Goal: Task Accomplishment & Management: Use online tool/utility

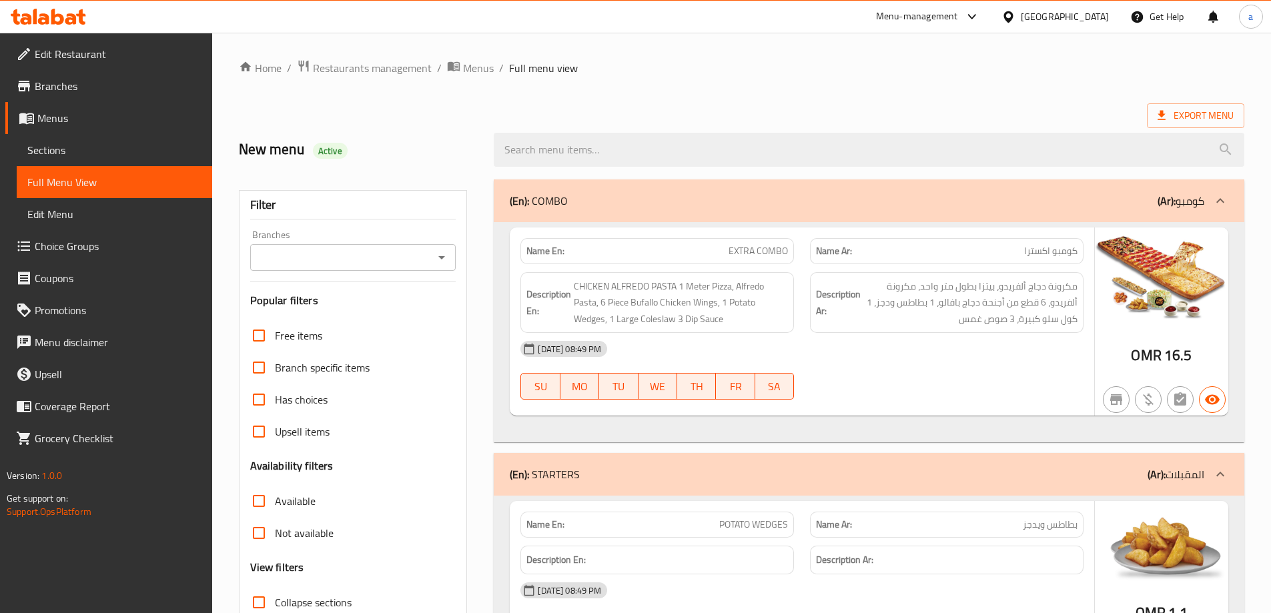
scroll to position [67, 0]
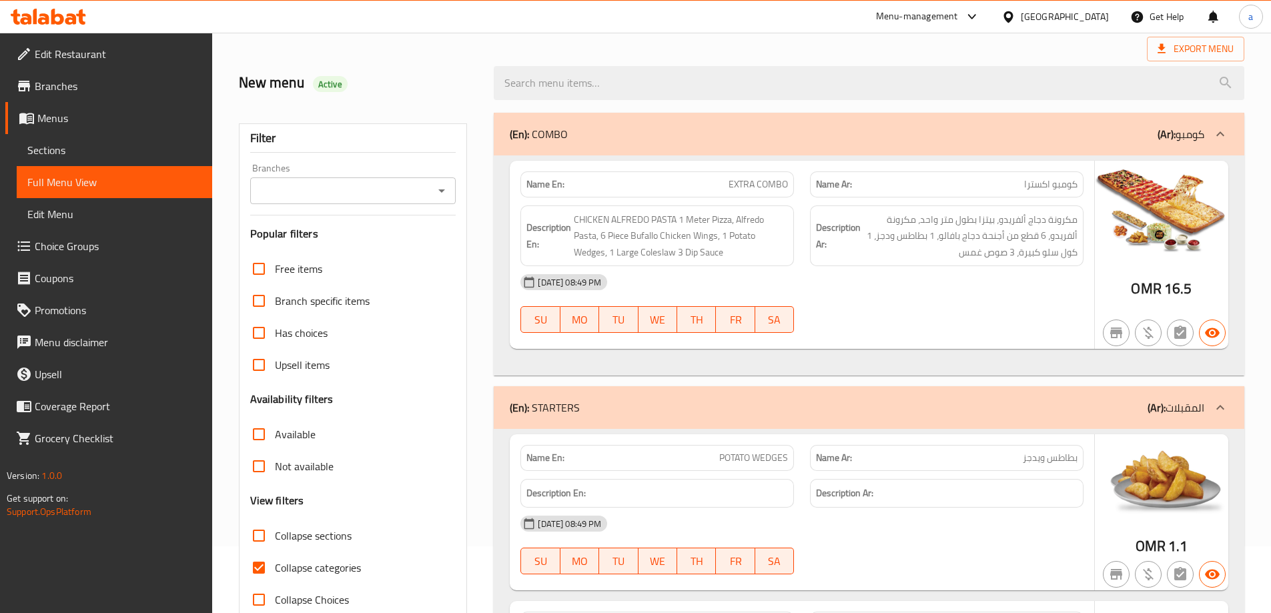
click at [113, 95] on link "Branches" at bounding box center [108, 86] width 207 height 32
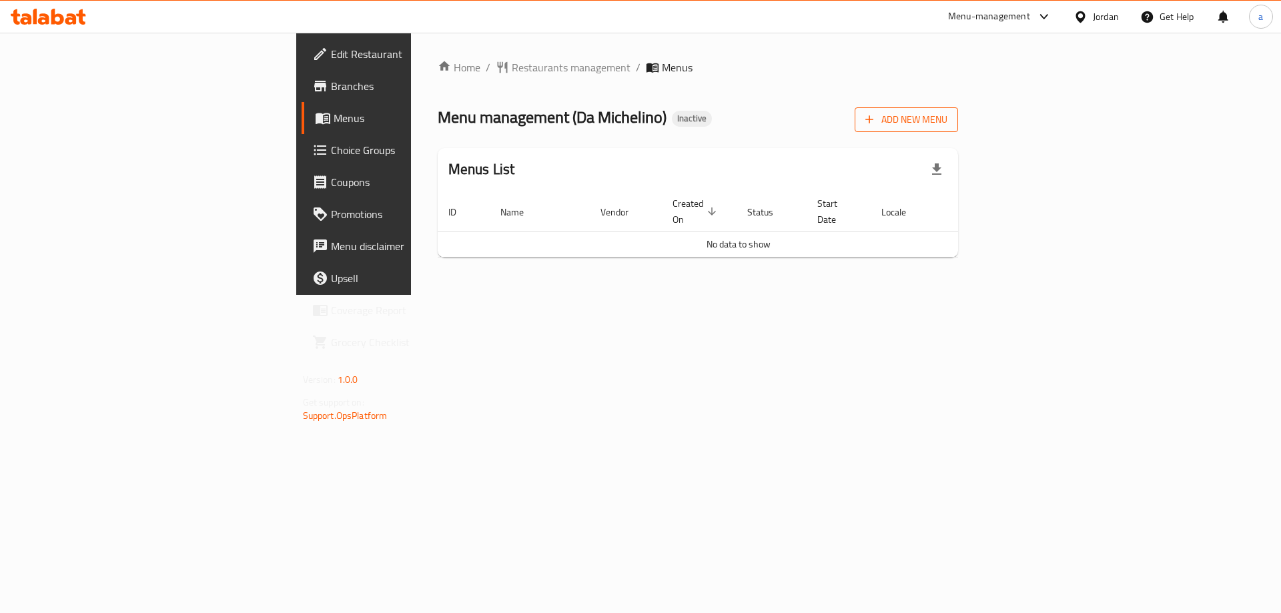
click at [948, 125] on span "Add New Menu" at bounding box center [907, 119] width 82 height 17
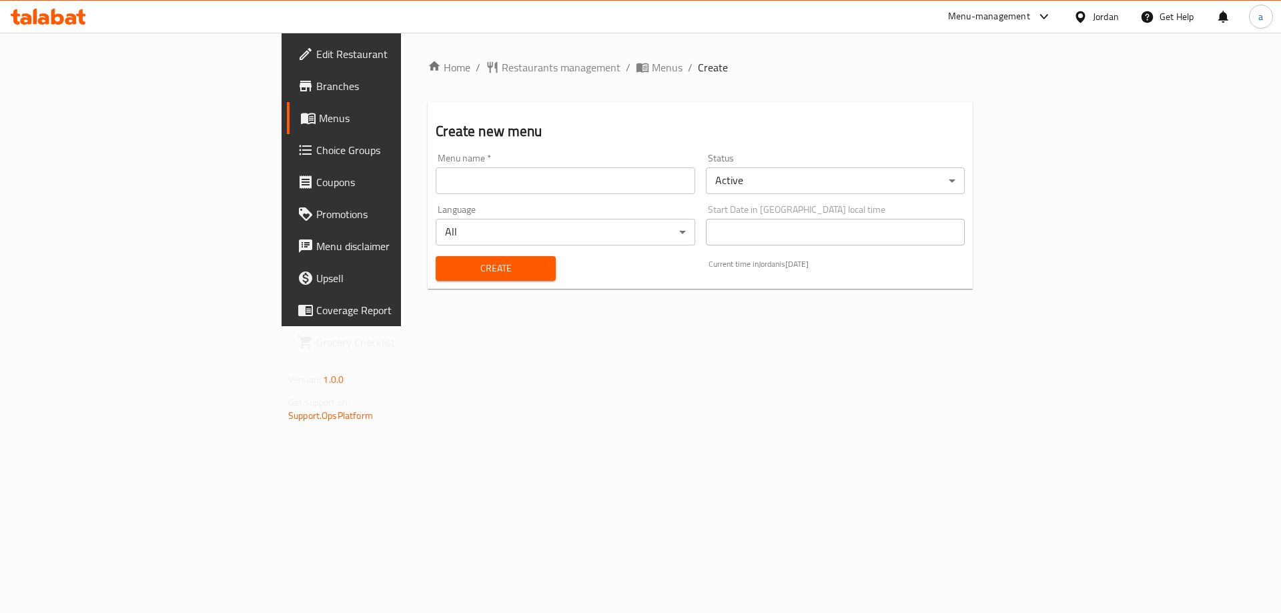
click at [436, 190] on input "text" at bounding box center [565, 181] width 259 height 27
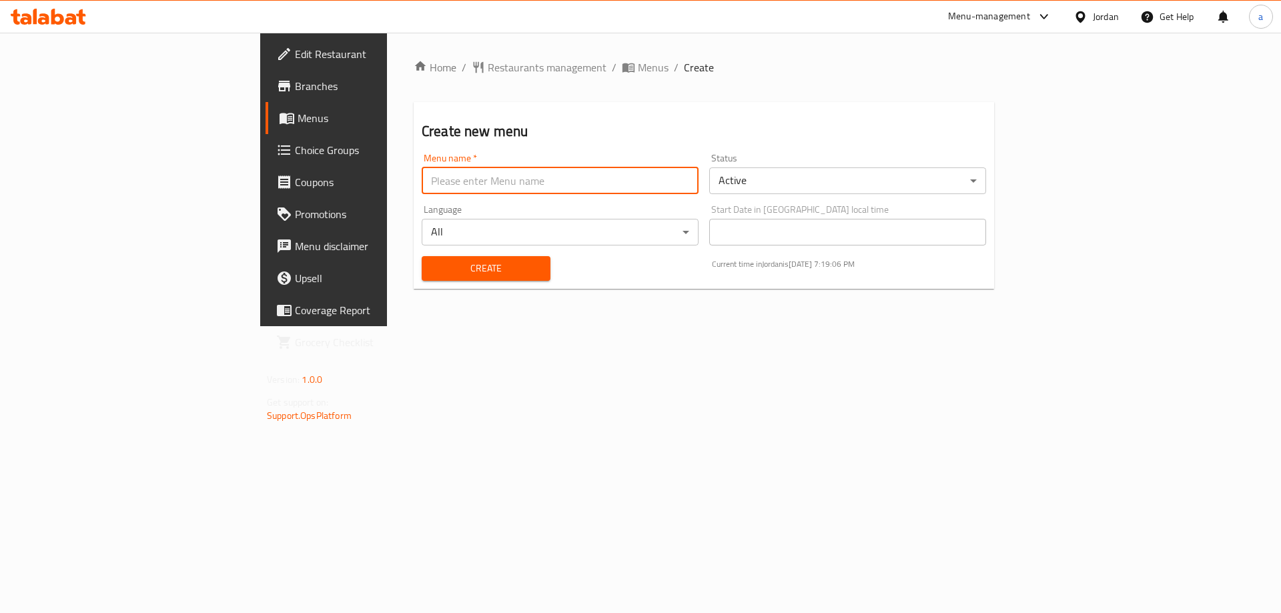
type input "New menu"
click at [432, 260] on span "Create" at bounding box center [485, 268] width 107 height 17
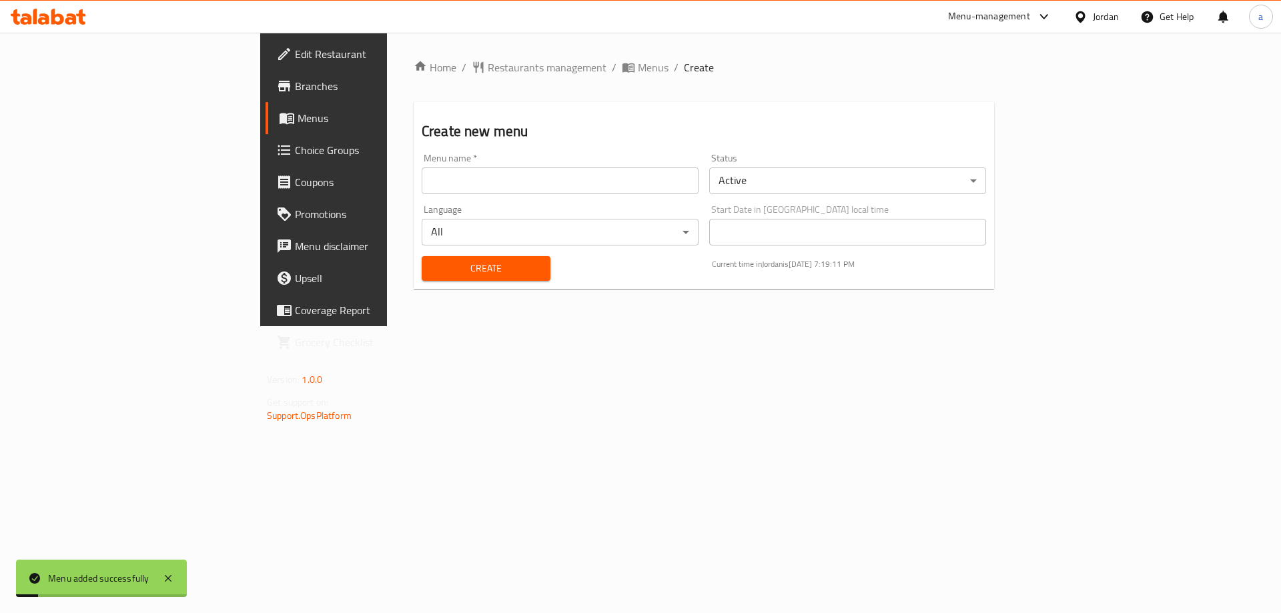
click at [298, 116] on span "Menus" at bounding box center [381, 118] width 166 height 16
